Goal: Information Seeking & Learning: Learn about a topic

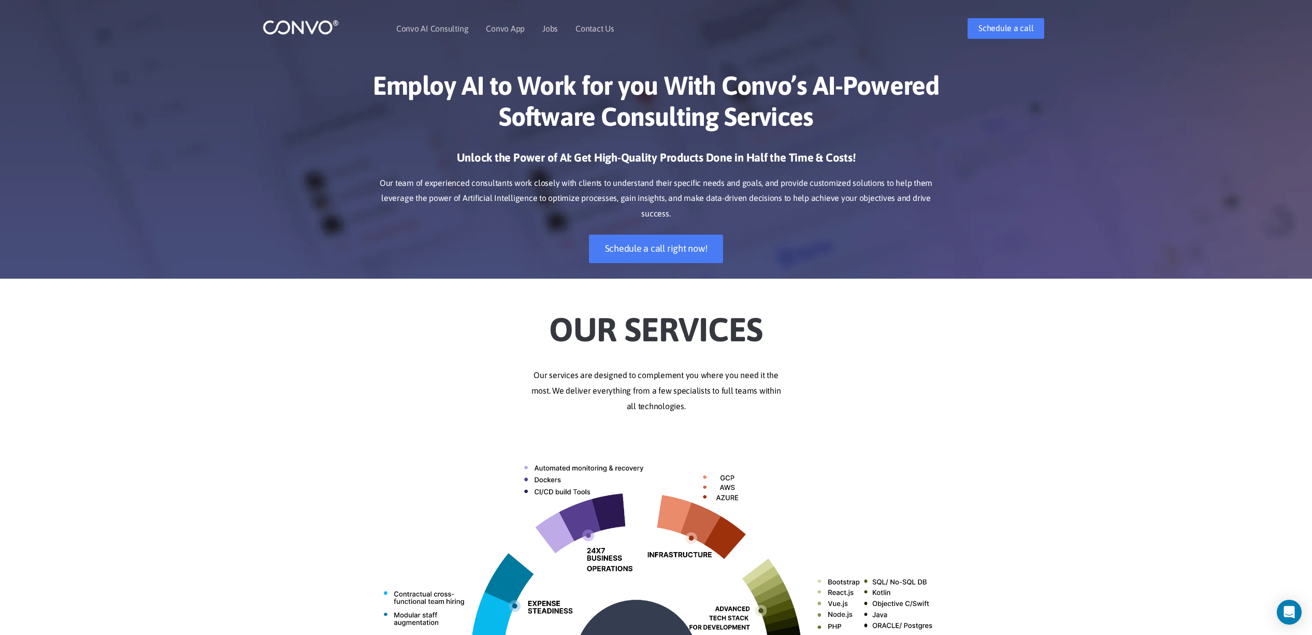
click at [559, 33] on ul "Convo AI Consulting Convo App Convo App Features Jobs Contact Us" at bounding box center [505, 28] width 218 height 45
click at [553, 32] on link "Jobs" at bounding box center [550, 28] width 16 height 8
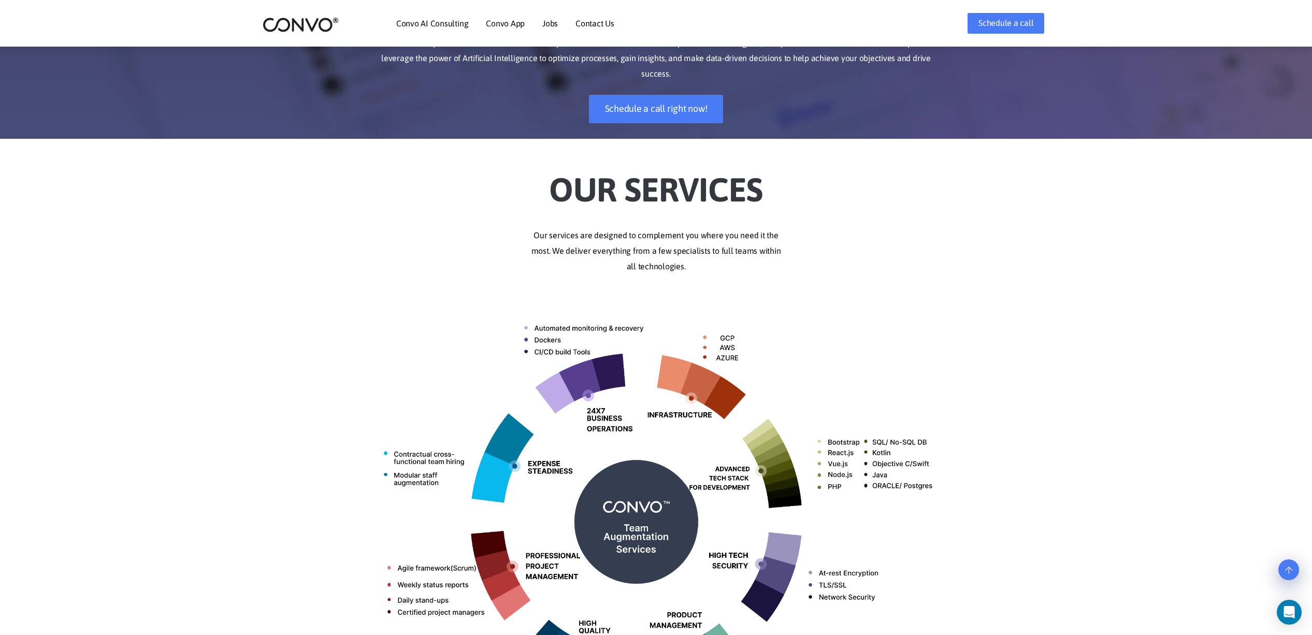
scroll to position [125, 0]
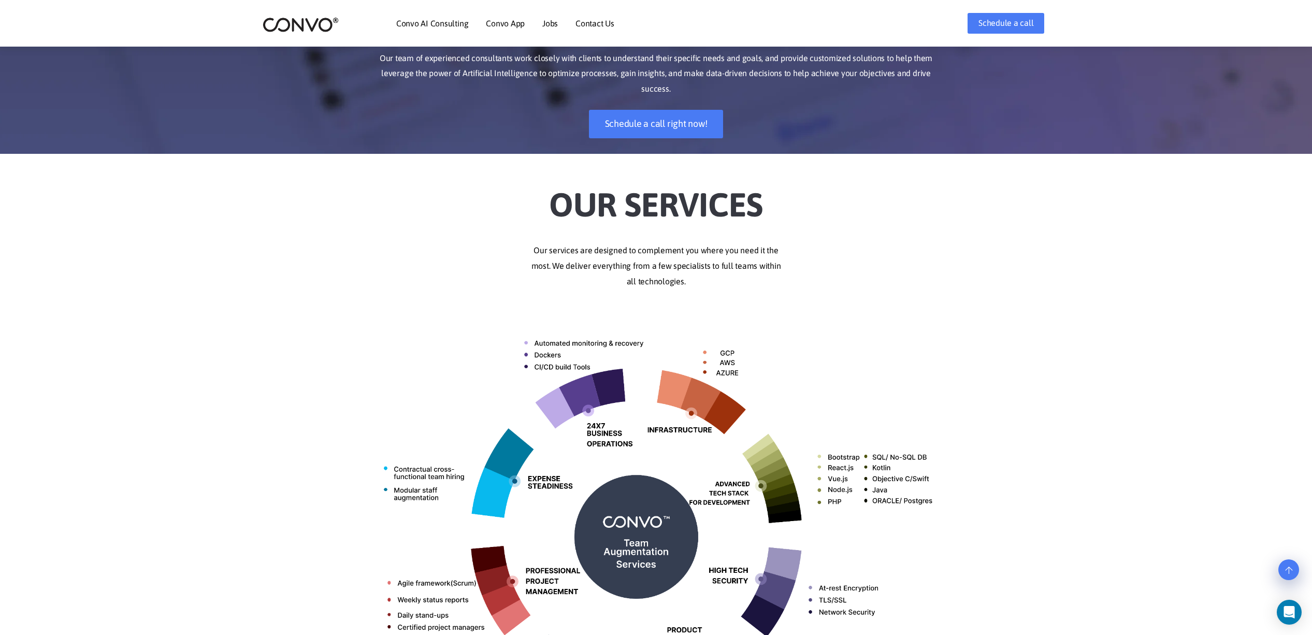
click at [550, 25] on link "Jobs" at bounding box center [550, 23] width 16 height 8
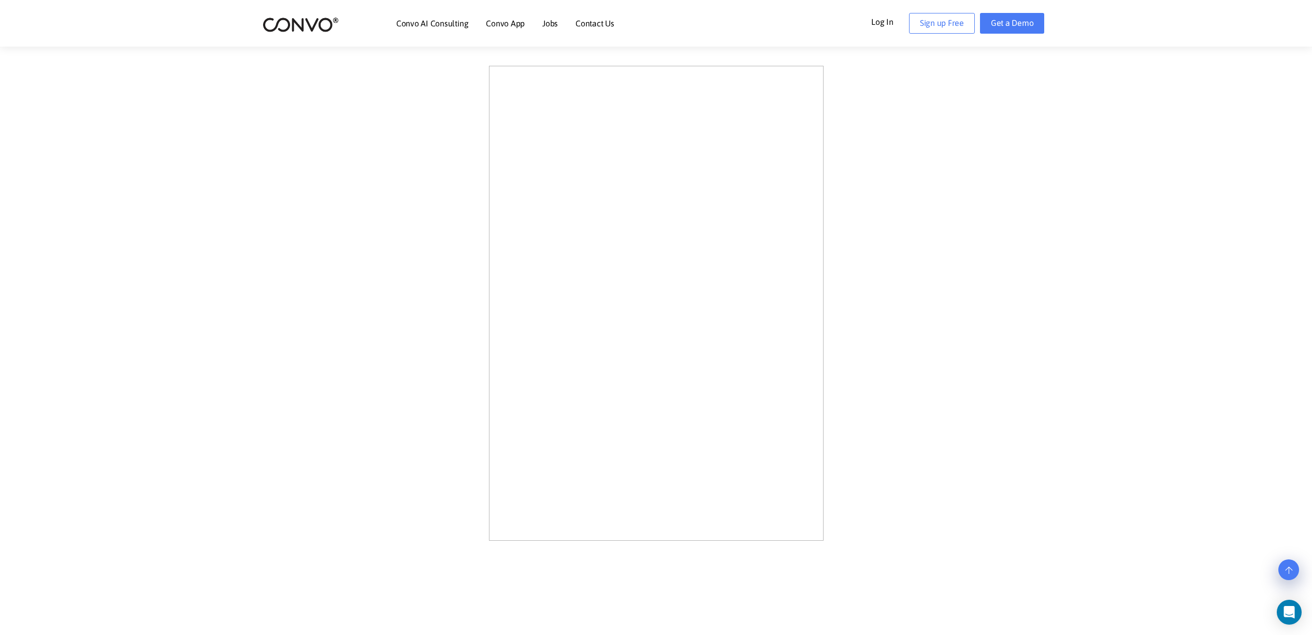
scroll to position [290, 0]
